Goal: Register for event/course

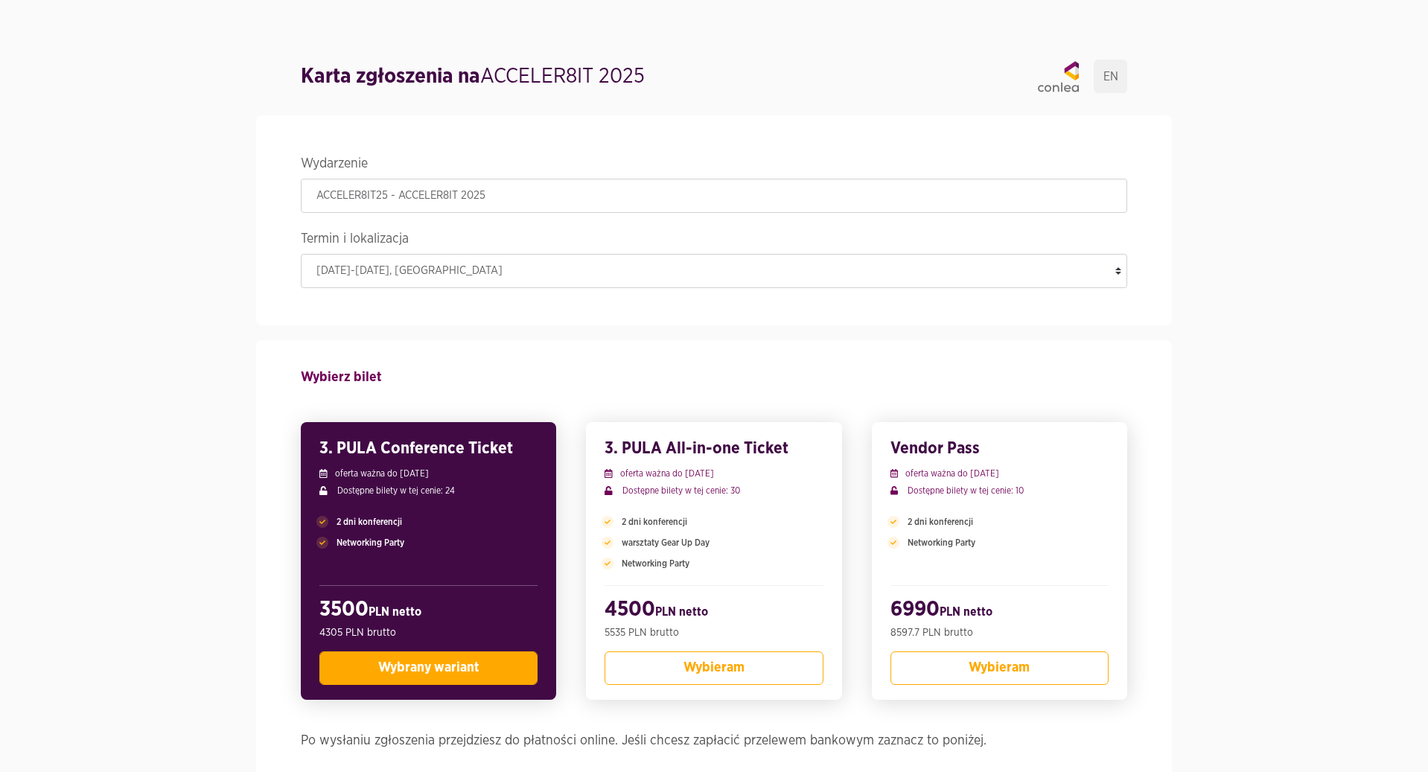
drag, startPoint x: 1418, startPoint y: 141, endPoint x: 1423, endPoint y: 211, distance: 70.2
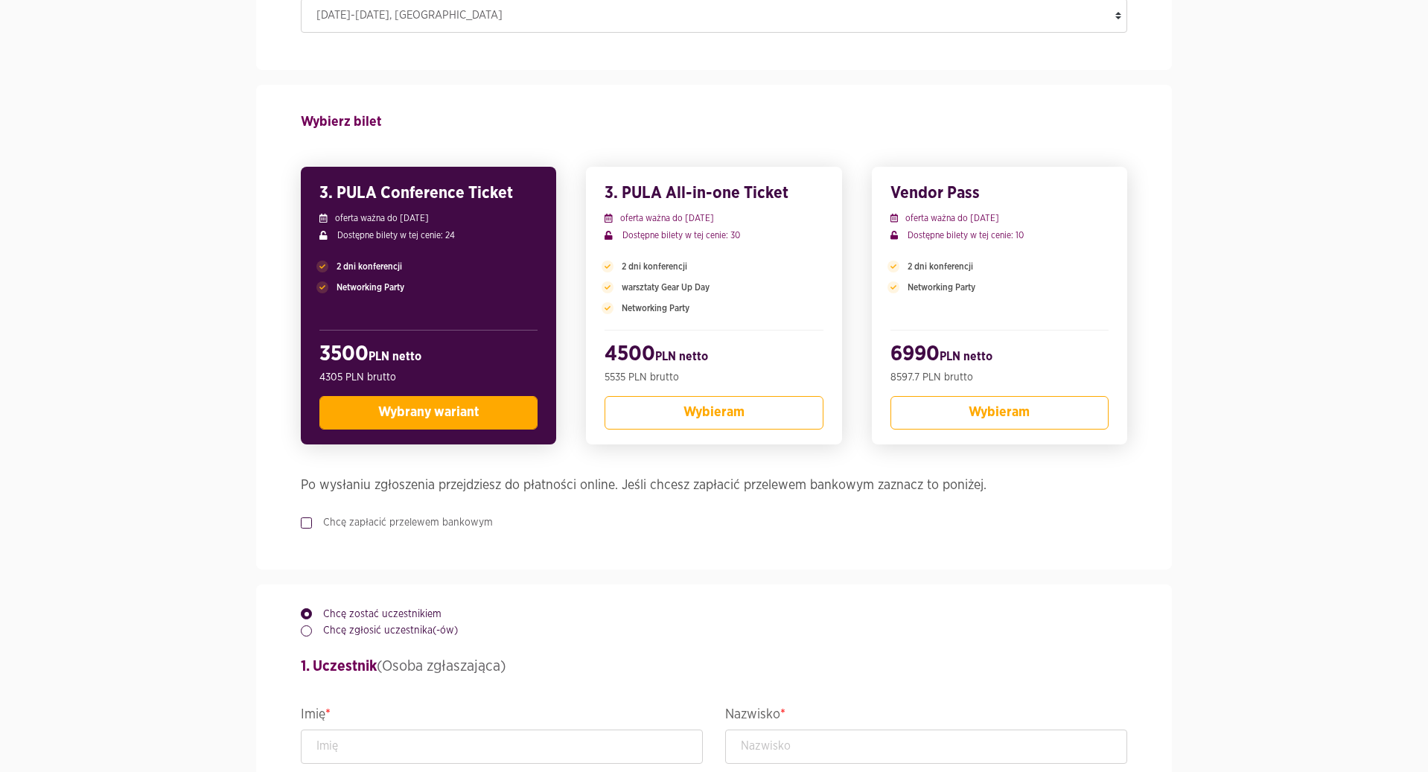
scroll to position [258, 0]
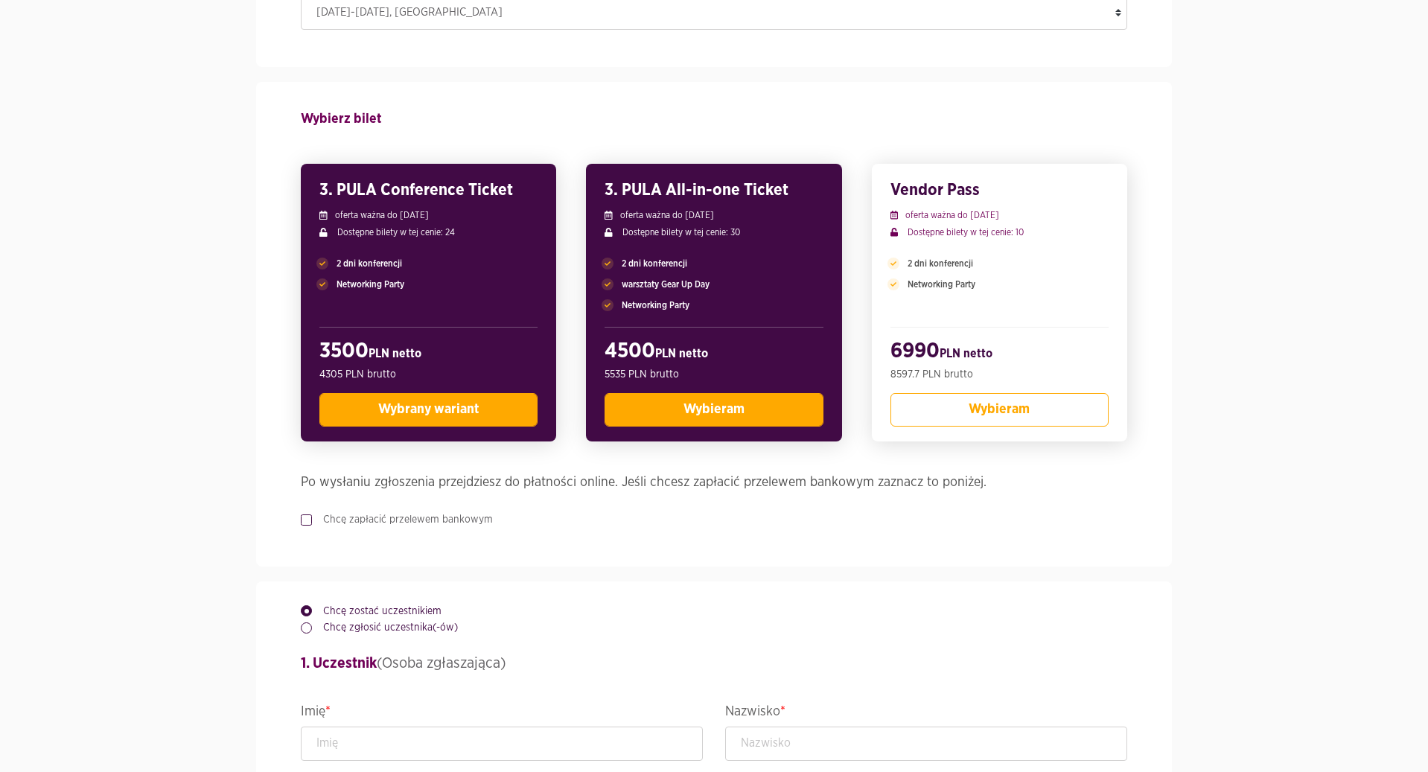
click at [782, 403] on button "Wybieram" at bounding box center [714, 410] width 218 height 34
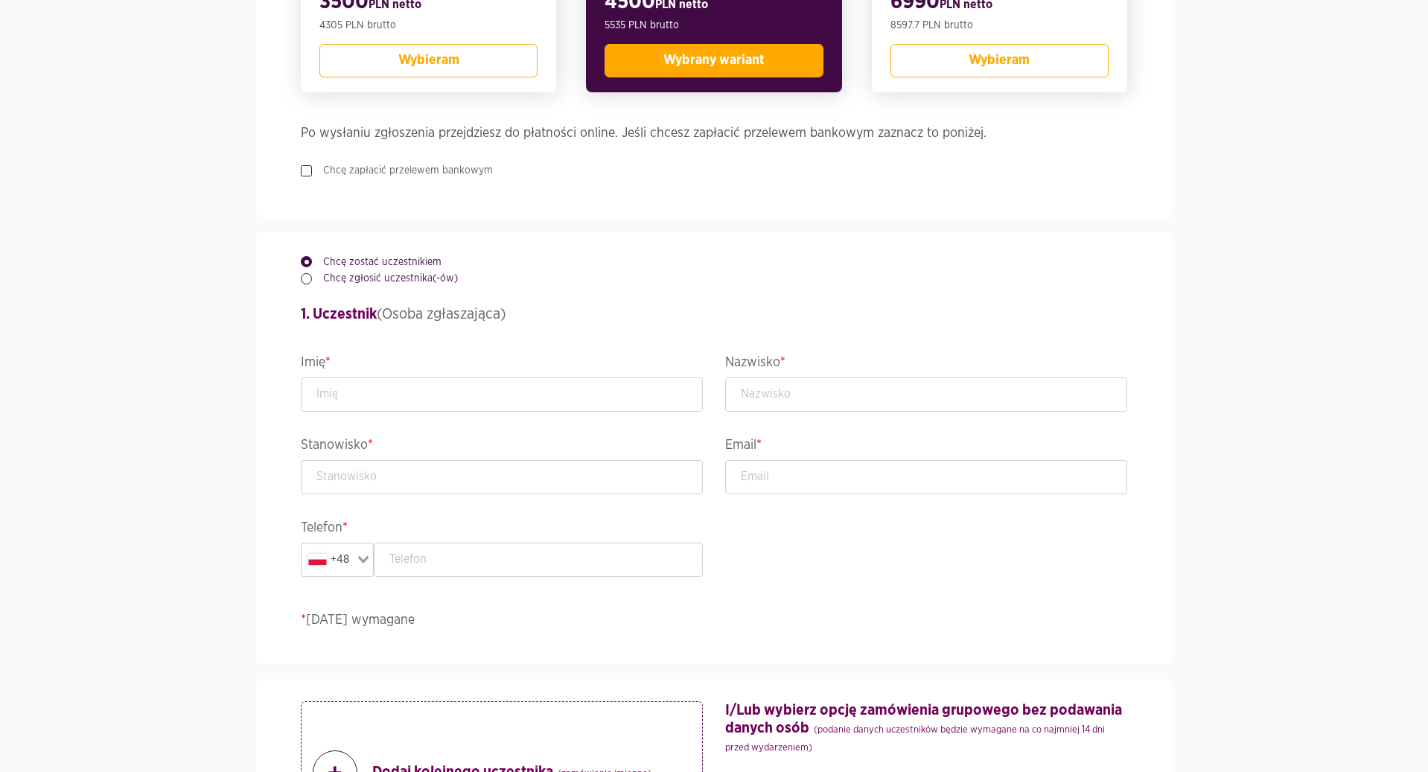
scroll to position [610, 0]
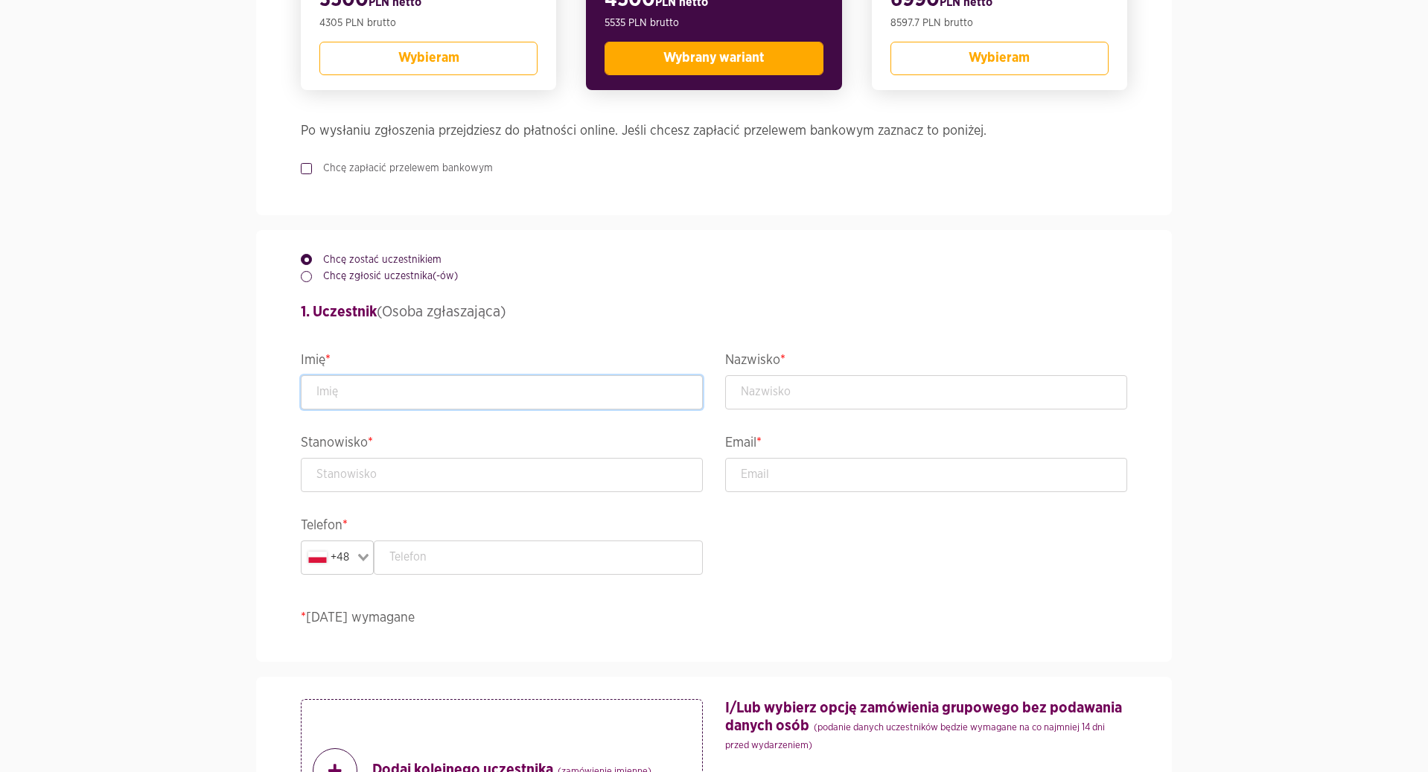
click at [440, 389] on input "text" at bounding box center [502, 392] width 402 height 34
click at [441, 387] on input "text" at bounding box center [502, 392] width 402 height 34
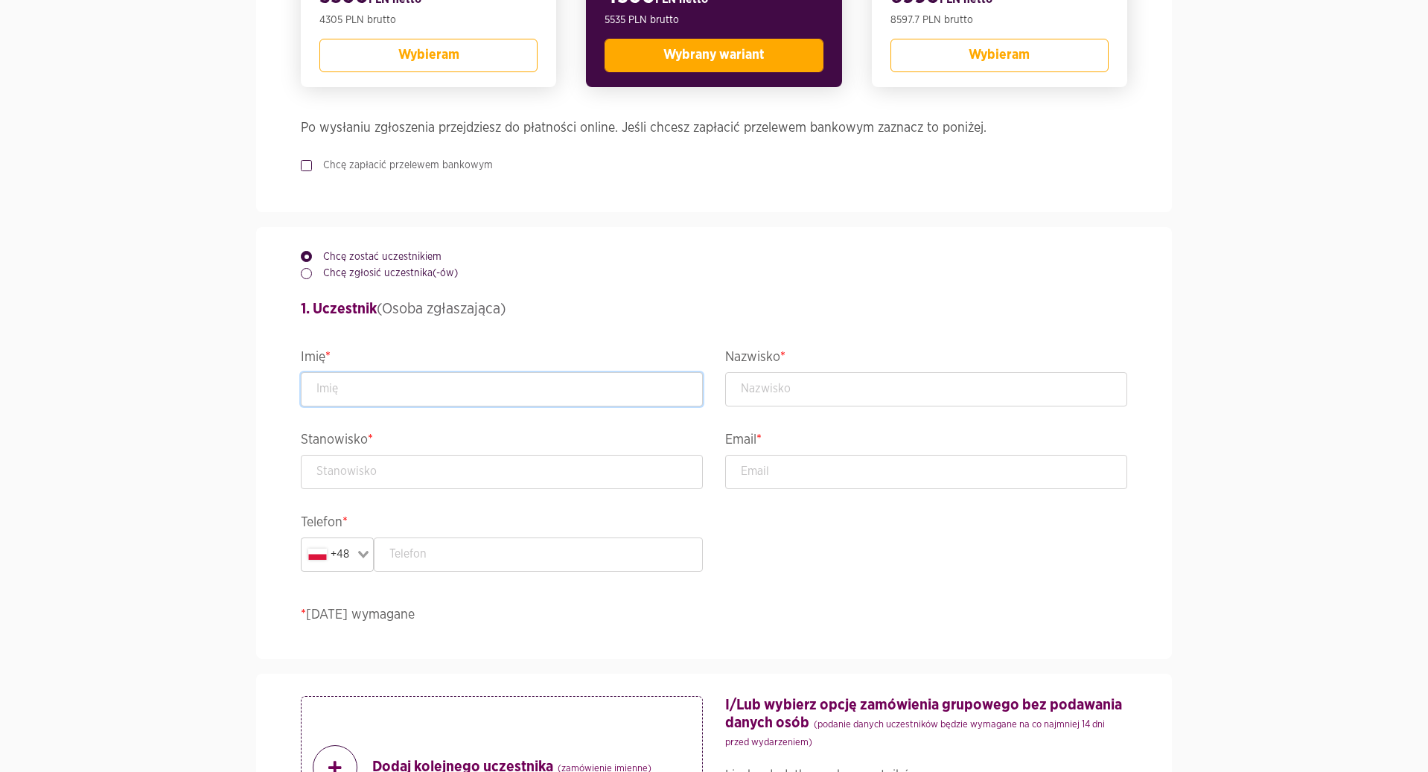
scroll to position [637, 0]
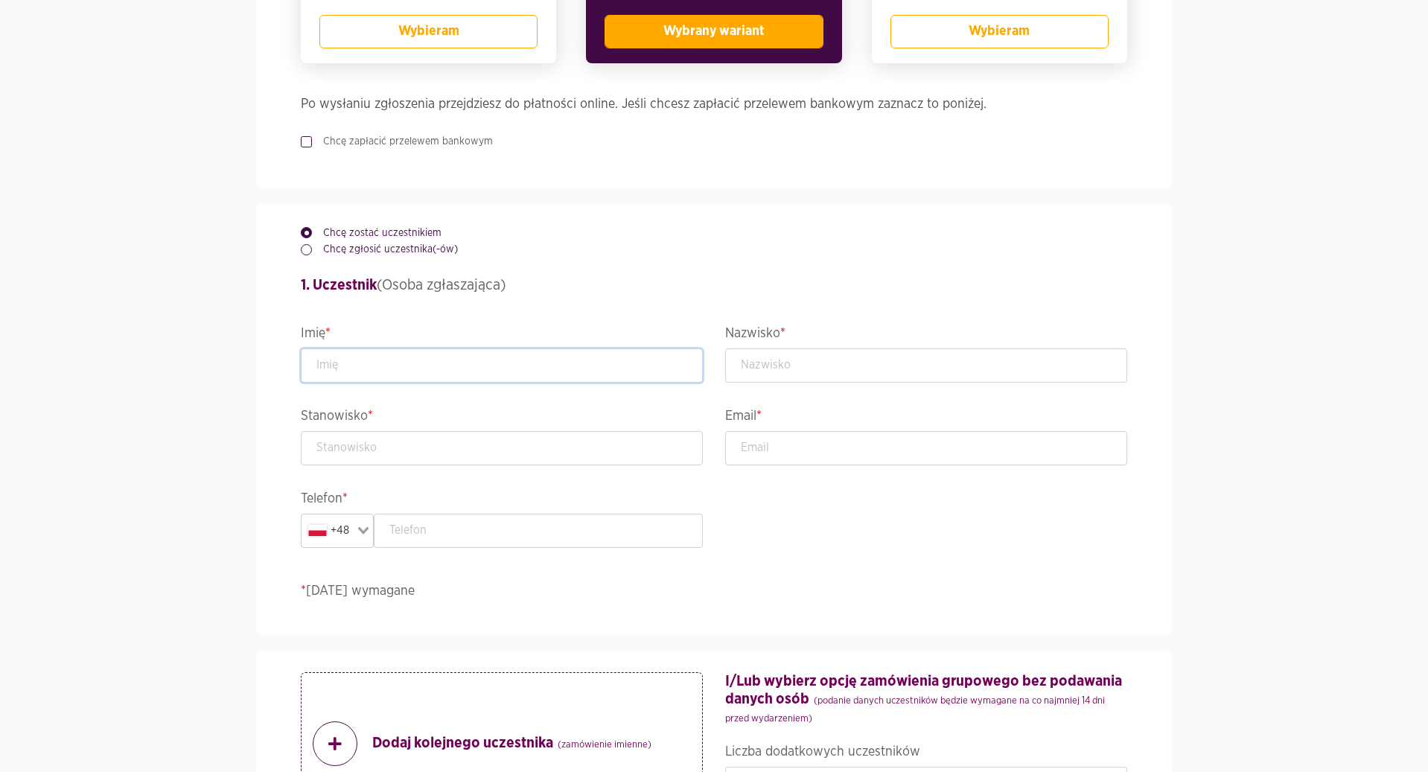
click at [347, 362] on input "text" at bounding box center [502, 365] width 402 height 34
type input "Justyna"
click at [841, 379] on input "text" at bounding box center [926, 365] width 402 height 34
type input "Owczarek"
click at [395, 441] on input "text" at bounding box center [502, 448] width 402 height 34
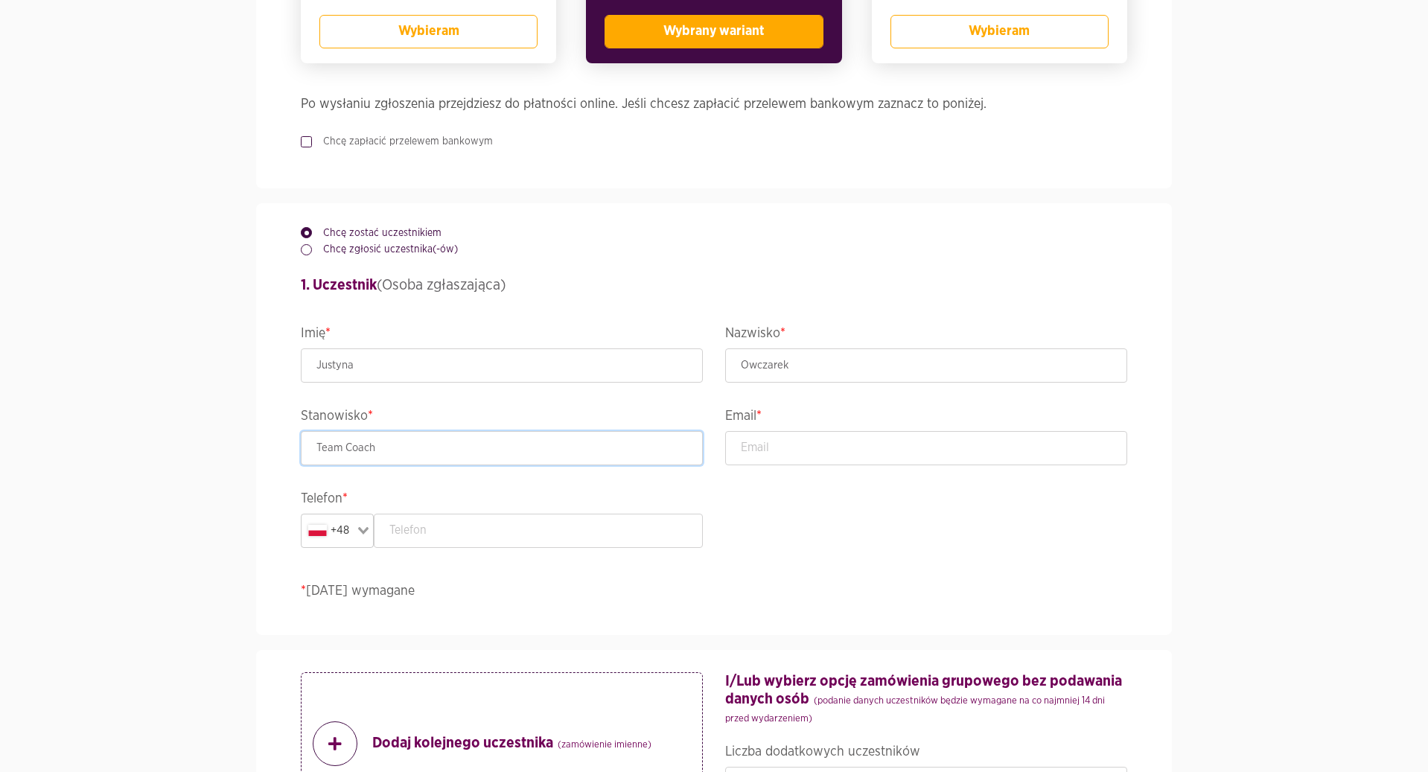
type input "Team Coach"
click at [791, 453] on input "email" at bounding box center [926, 448] width 402 height 34
type input "[EMAIL_ADDRESS][DOMAIN_NAME]"
click at [505, 533] on input "text" at bounding box center [539, 531] width 330 height 34
click at [503, 527] on input "text" at bounding box center [539, 531] width 330 height 34
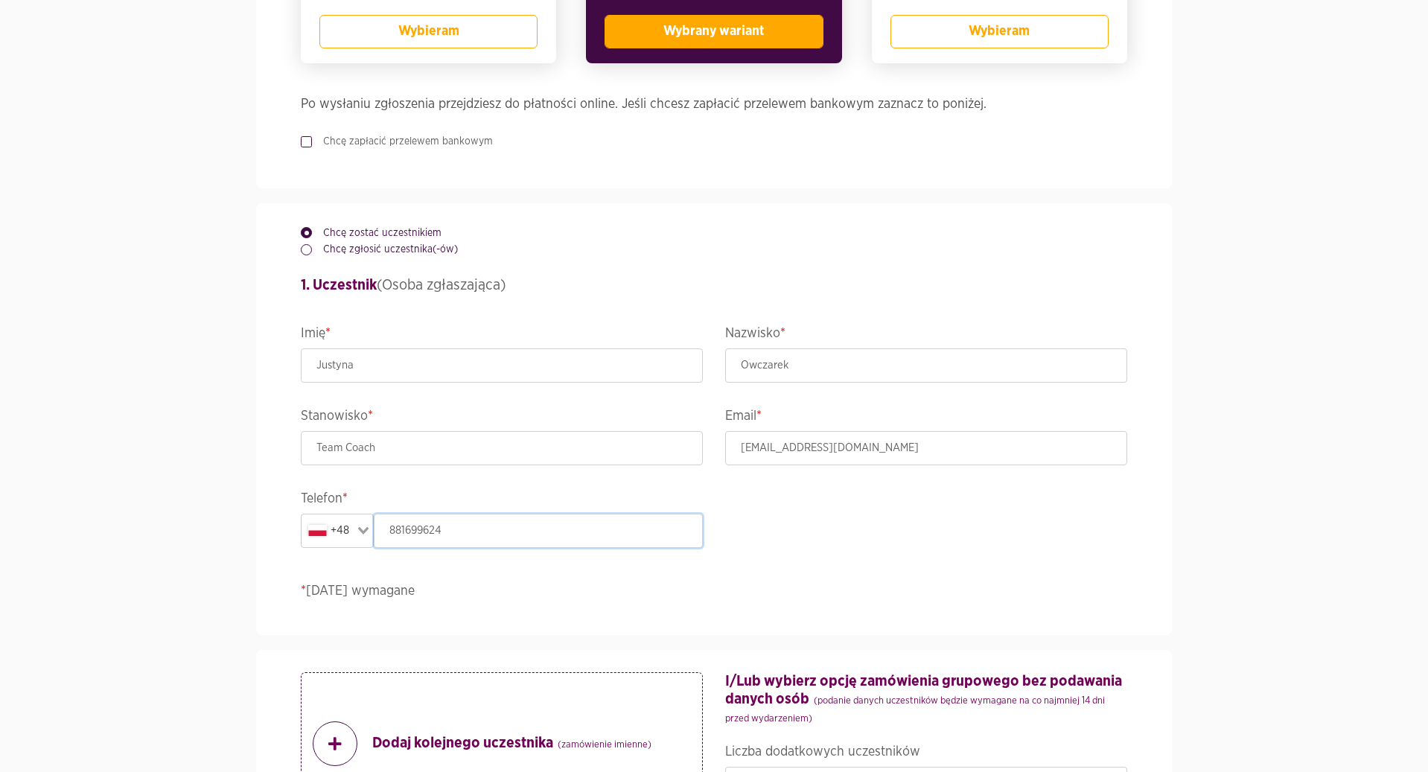
type input "881699624"
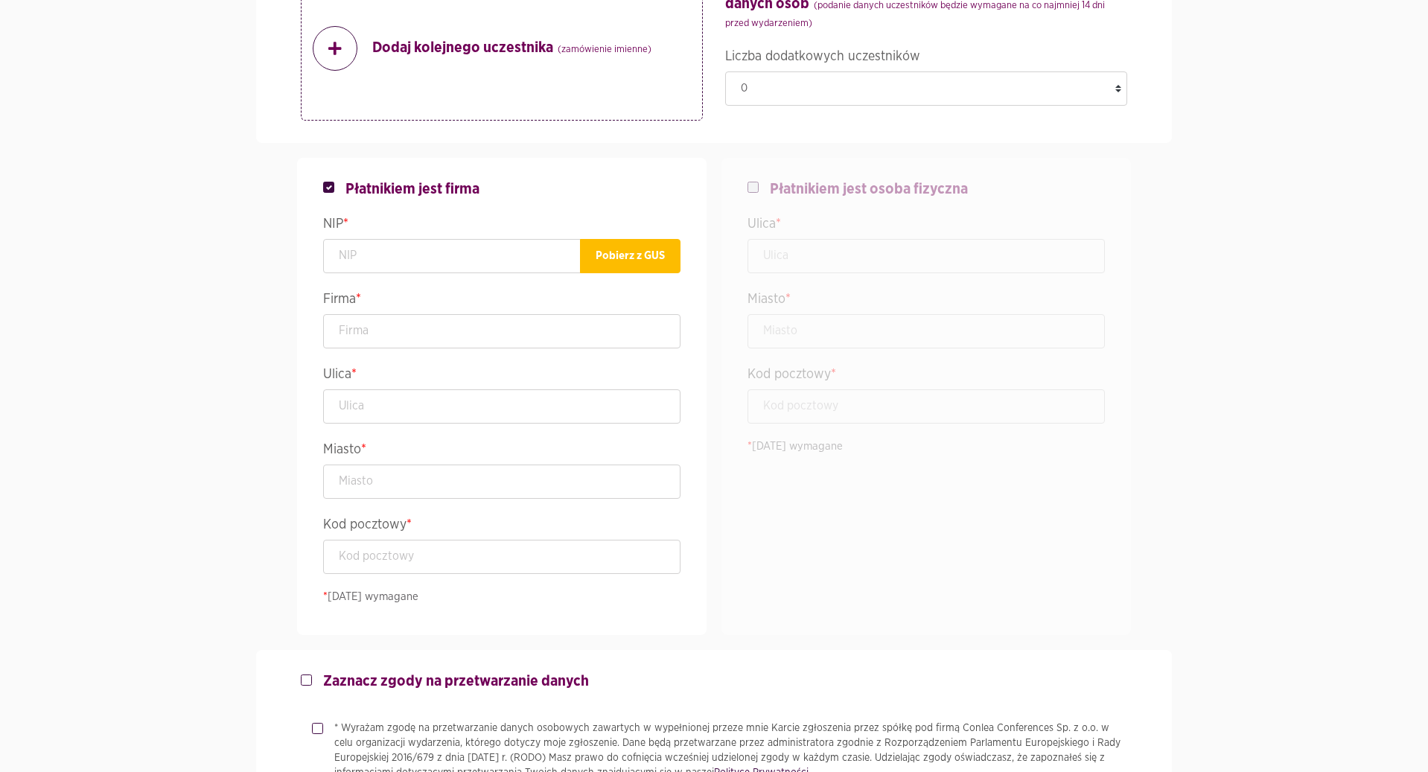
scroll to position [1349, 0]
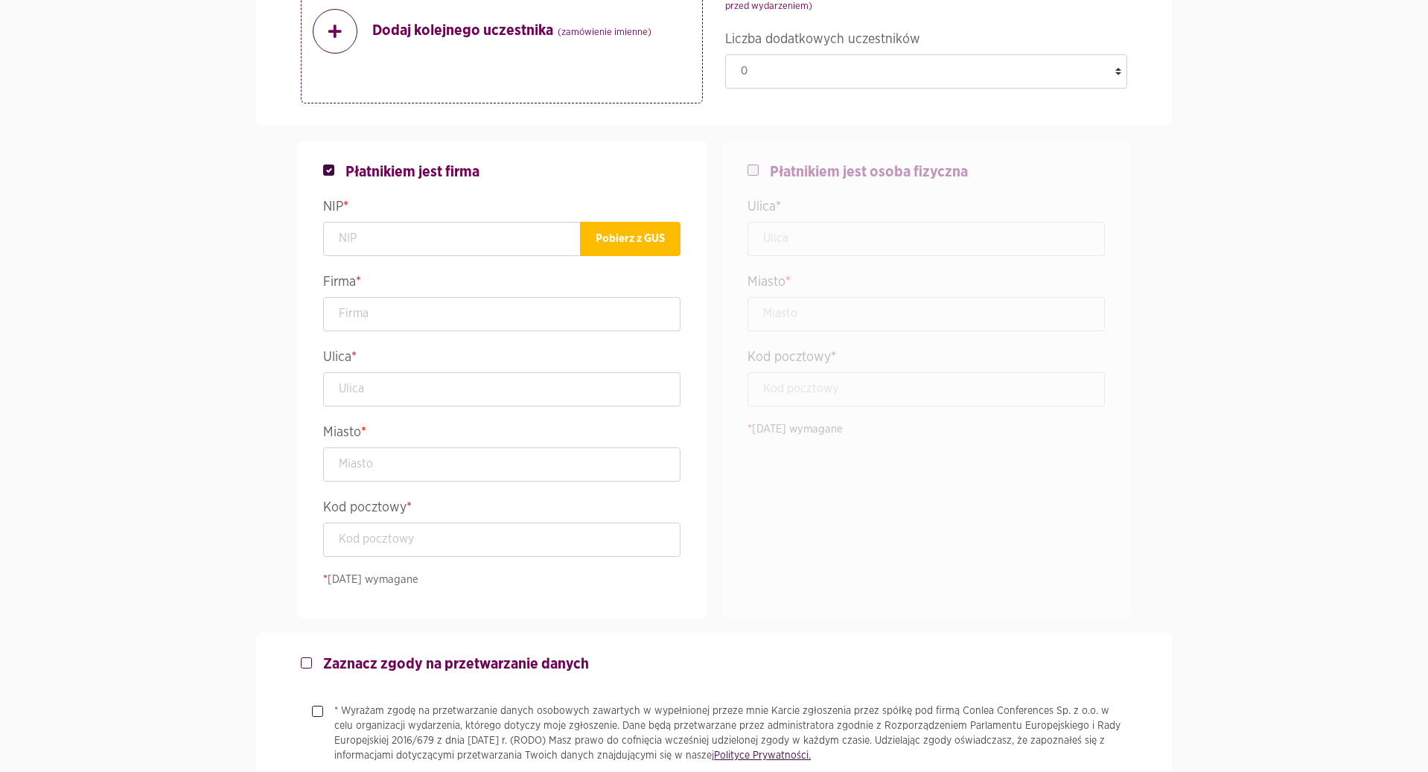
click at [427, 201] on legend "NIP *" at bounding box center [501, 209] width 357 height 26
click at [391, 230] on input "text" at bounding box center [452, 239] width 258 height 34
paste input "1131927620"
type input "1131927620"
click at [643, 242] on button "Pobierz z GUS" at bounding box center [630, 239] width 101 height 34
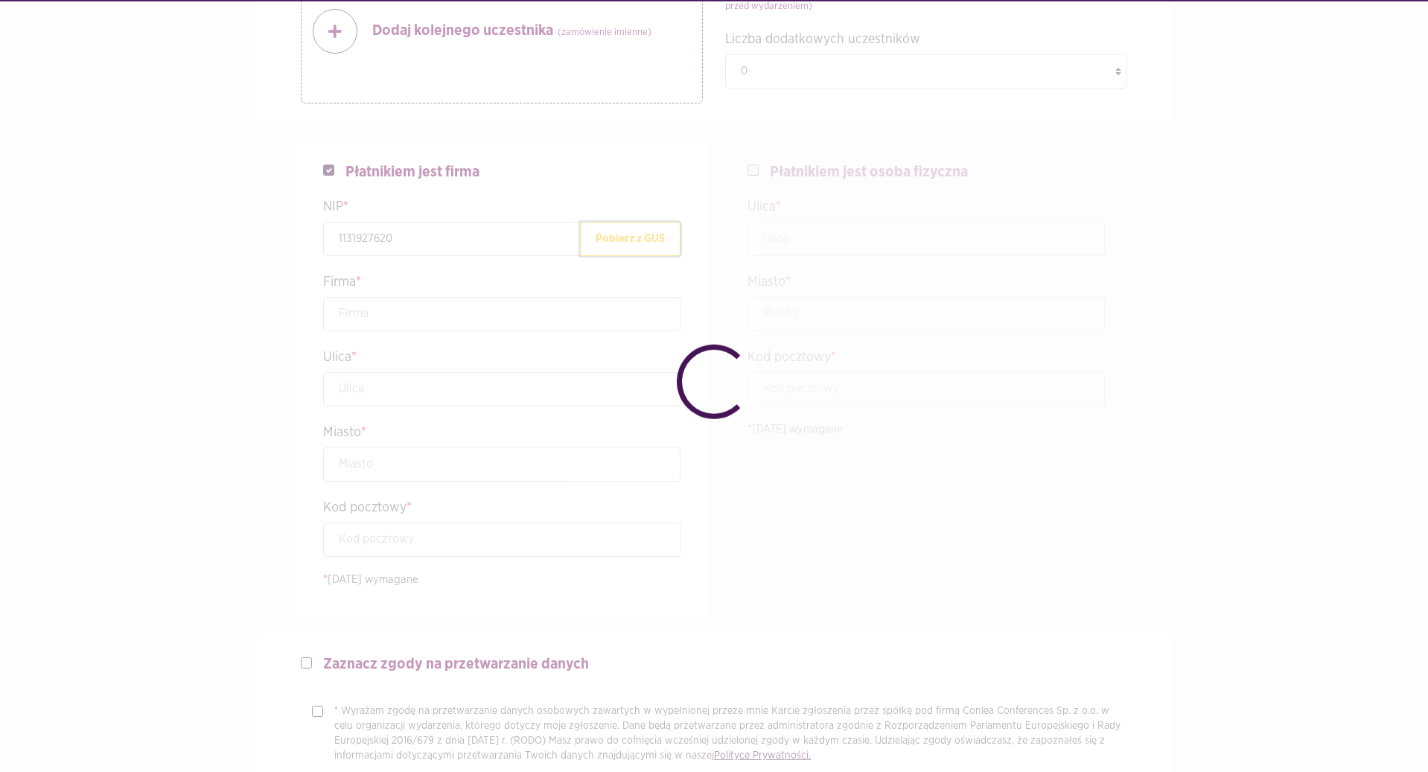
type input "SIEMENS INDUSTRY SOFTWARE SPÓŁKA Z OGRANICZONĄ ODPOWIEDZIALNOŚCIĄ"
type input "[STREET_ADDRESS]"
type input "[GEOGRAPHIC_DATA]"
type input "03-821"
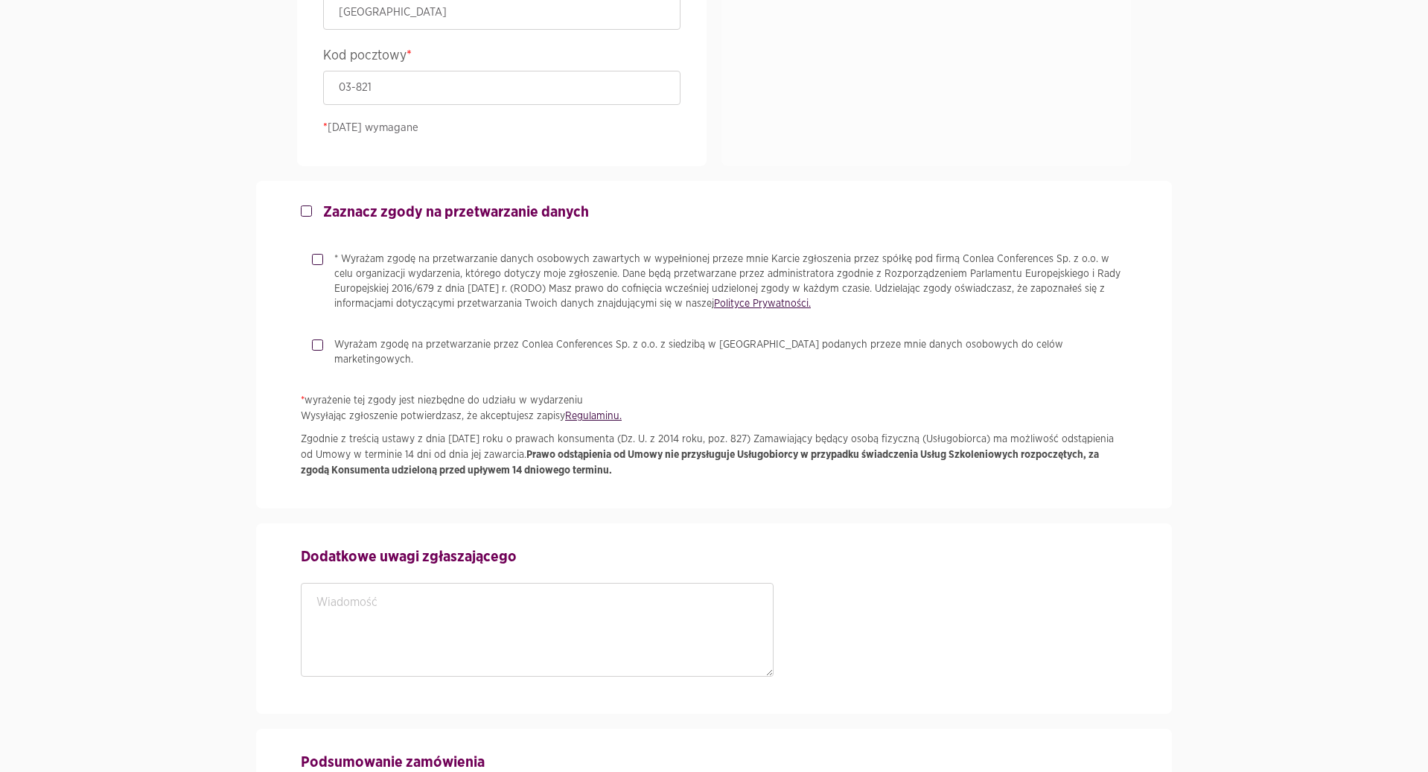
scroll to position [1822, 0]
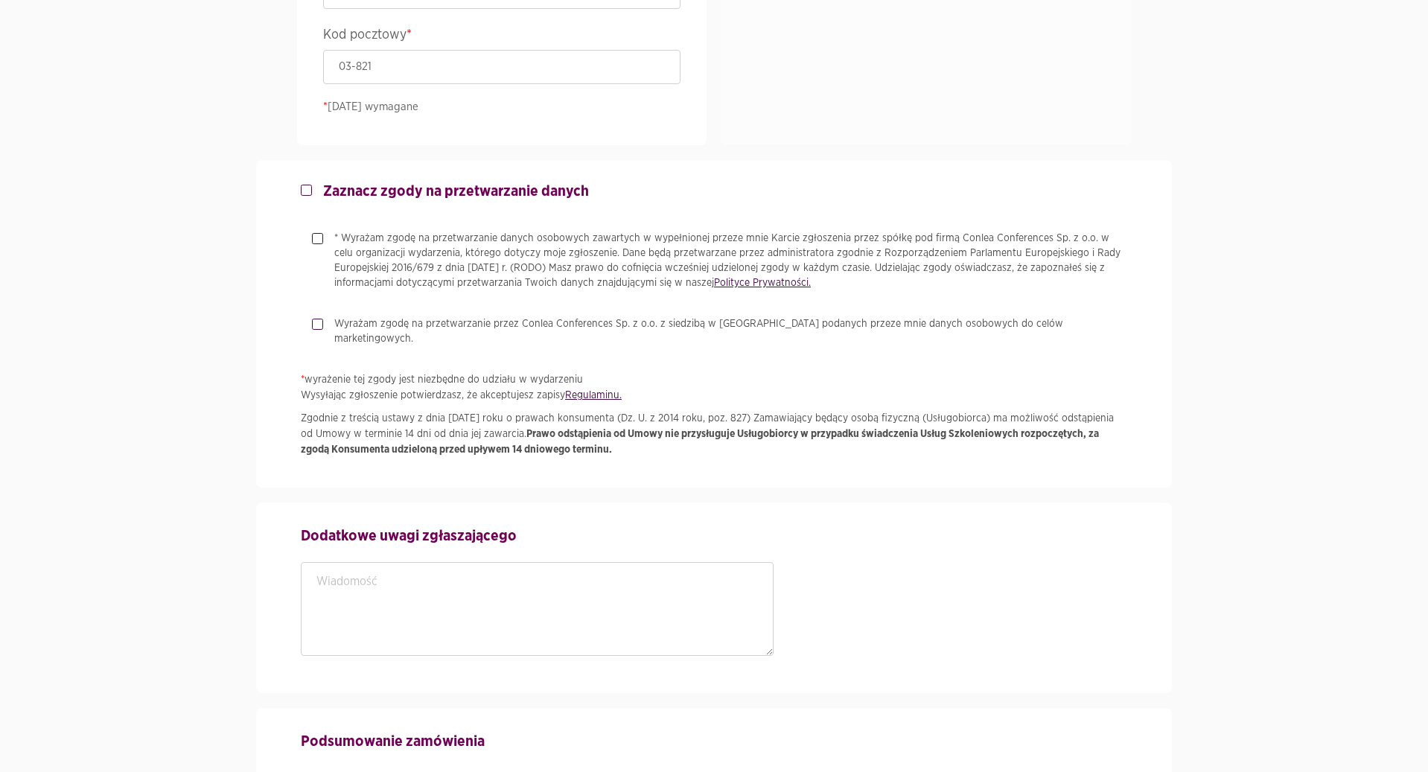
click at [501, 189] on strong "Zaznacz zgody na przetwarzanie danych" at bounding box center [456, 191] width 266 height 15
click at [308, 189] on input "Zaznacz zgody na przetwarzanie danych" at bounding box center [304, 187] width 7 height 10
checkbox input "true"
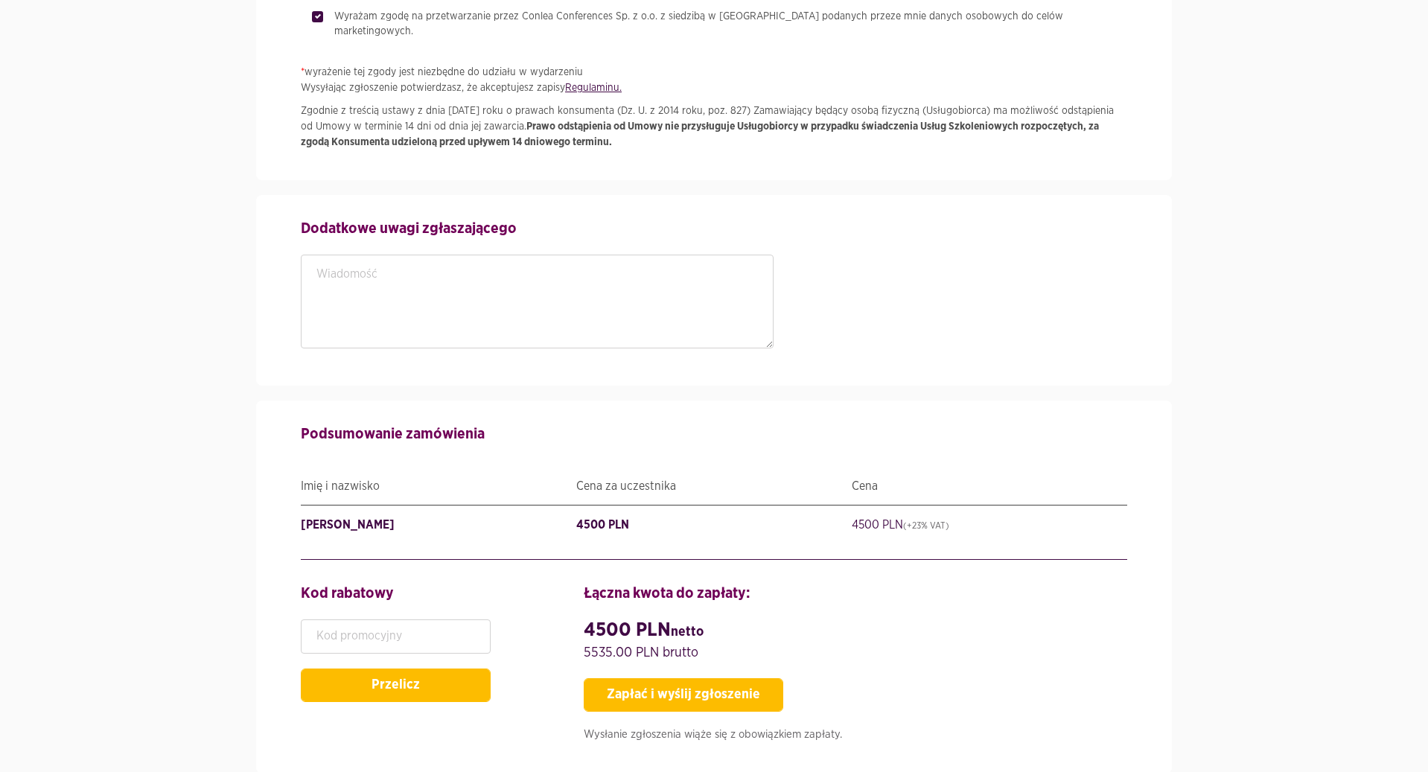
scroll to position [2197, 0]
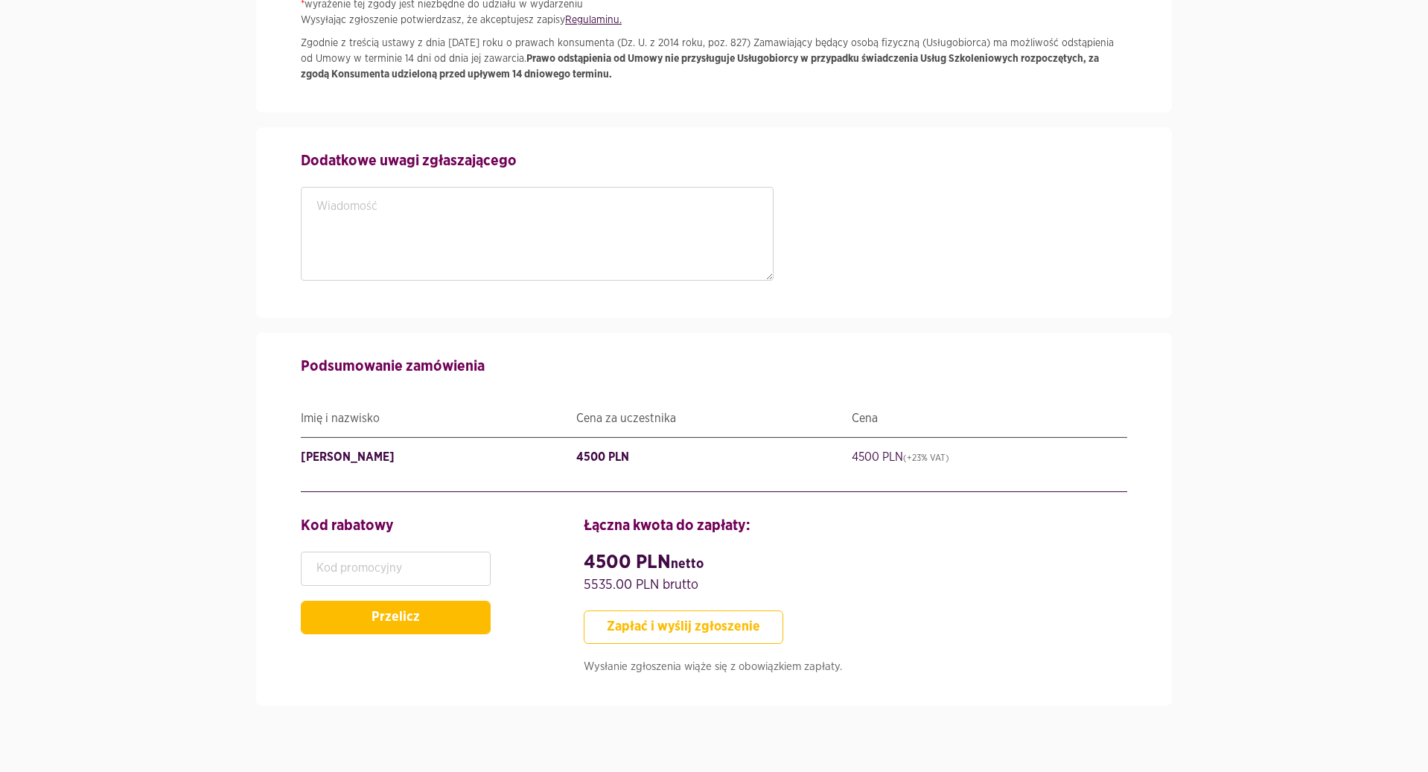
click at [733, 616] on button "Zapłać i wyślij zgłoszenie" at bounding box center [684, 627] width 200 height 34
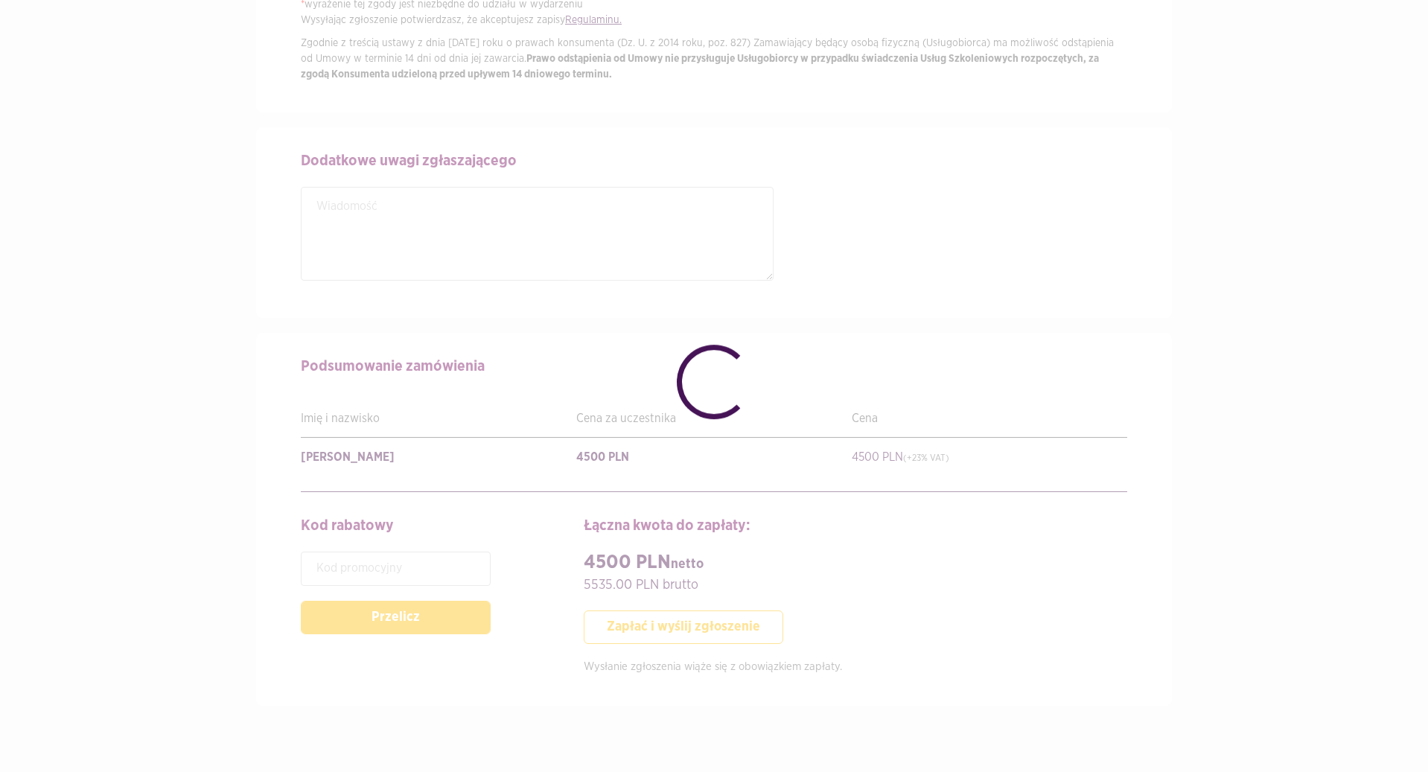
type input "TeamCoach"
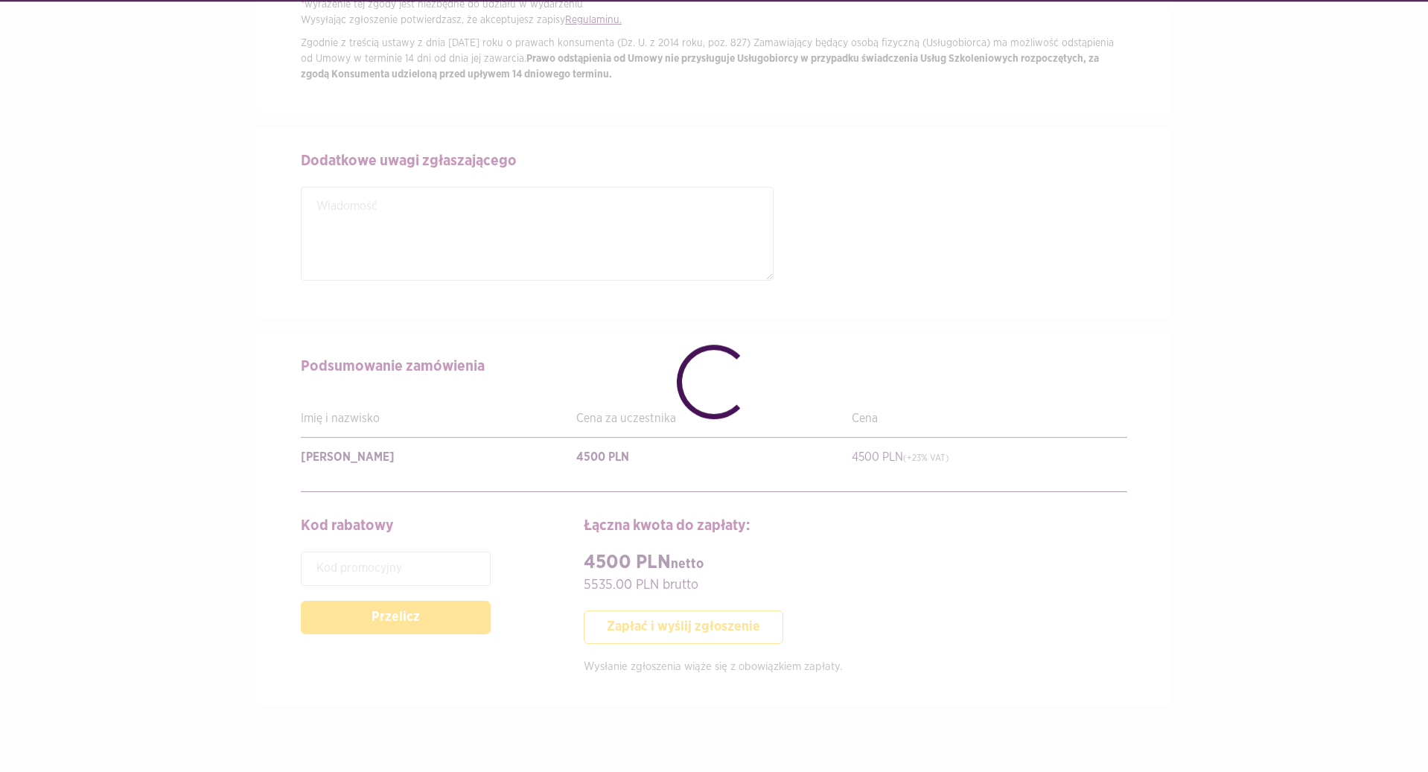
checkbox input "false"
